Goal: Information Seeking & Learning: Learn about a topic

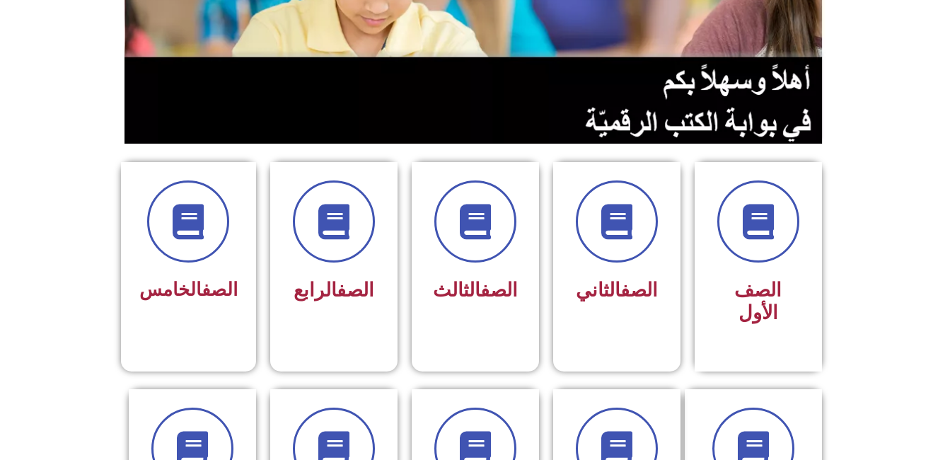
scroll to position [243, 0]
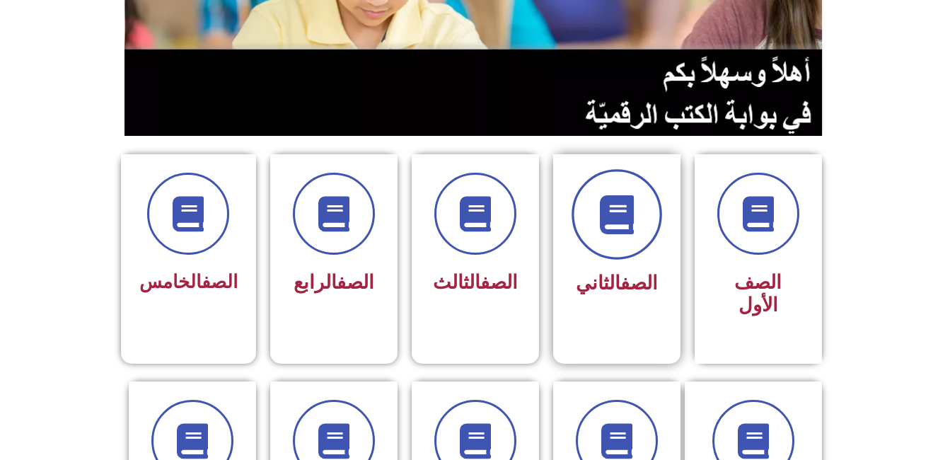
click at [618, 213] on icon at bounding box center [616, 214] width 39 height 39
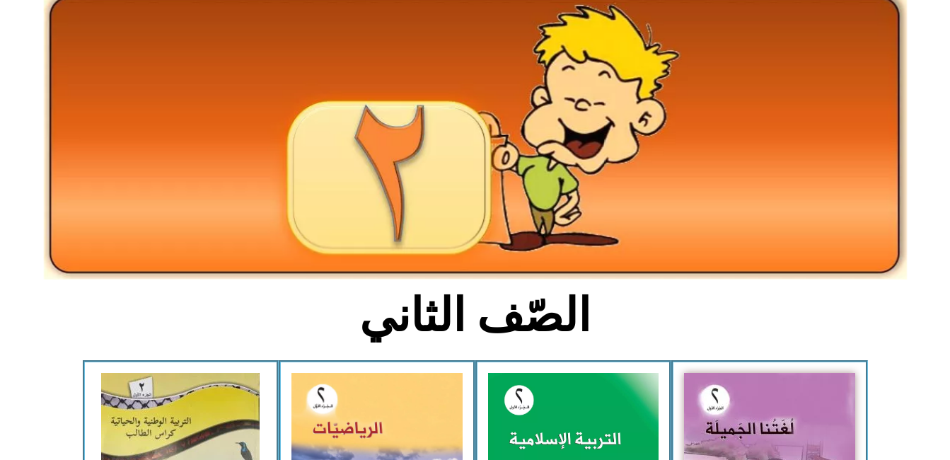
scroll to position [241, 0]
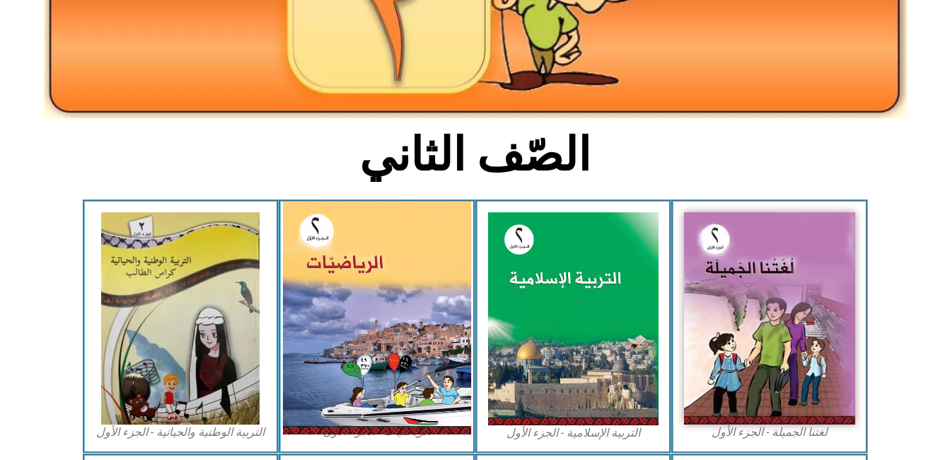
click at [374, 302] on img at bounding box center [377, 318] width 188 height 233
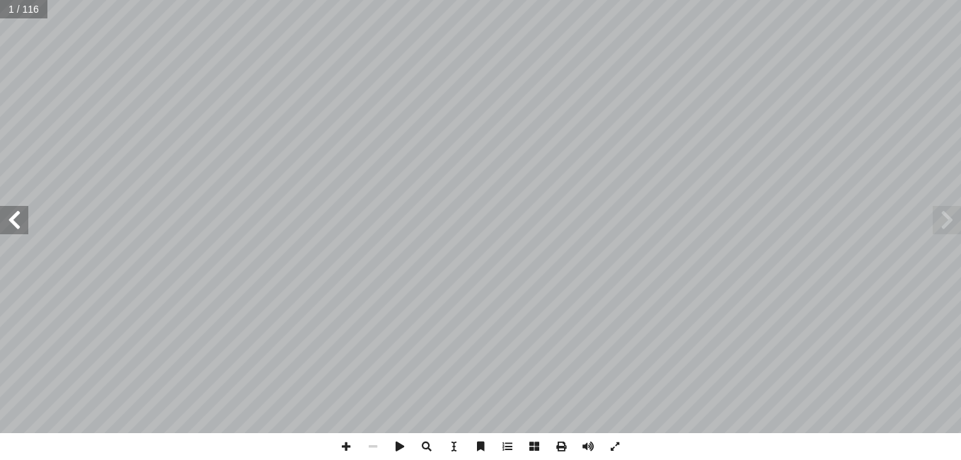
click at [25, 224] on span at bounding box center [14, 220] width 28 height 28
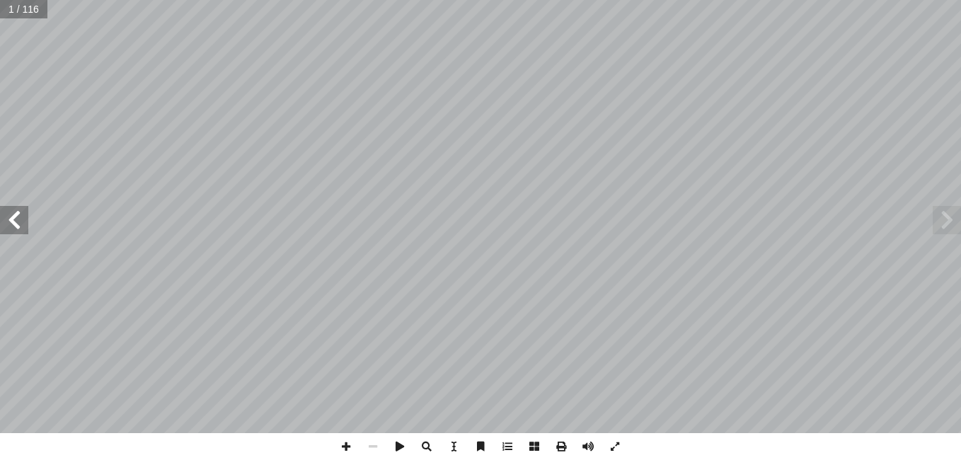
click at [25, 224] on span at bounding box center [14, 220] width 28 height 28
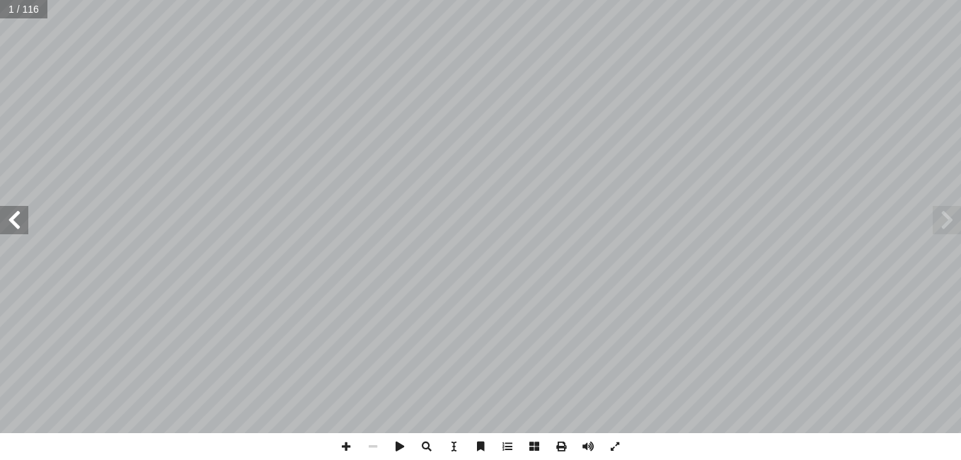
click at [25, 224] on span at bounding box center [14, 220] width 28 height 28
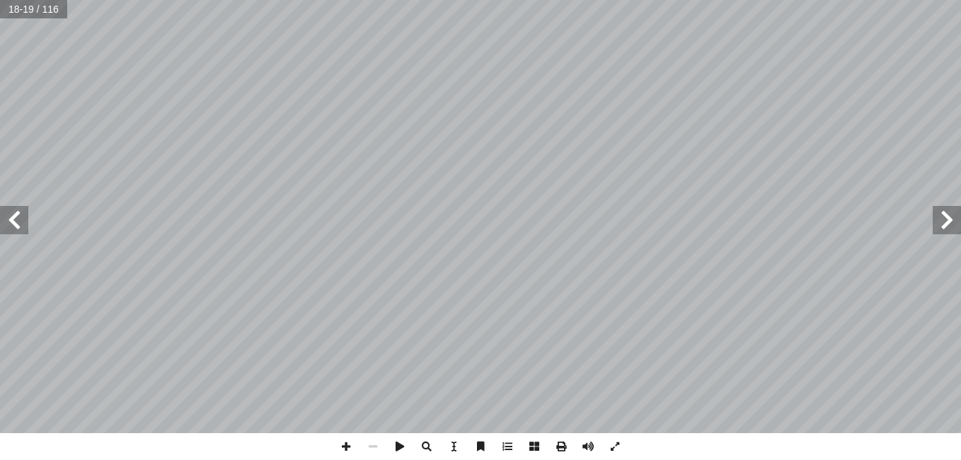
click at [25, 224] on span at bounding box center [14, 220] width 28 height 28
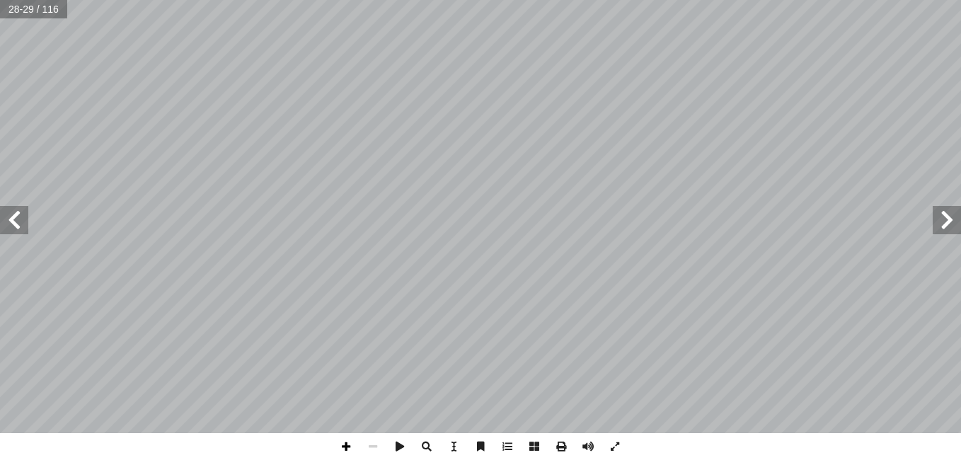
click at [344, 444] on span at bounding box center [346, 446] width 27 height 27
